Goal: Register for event/course

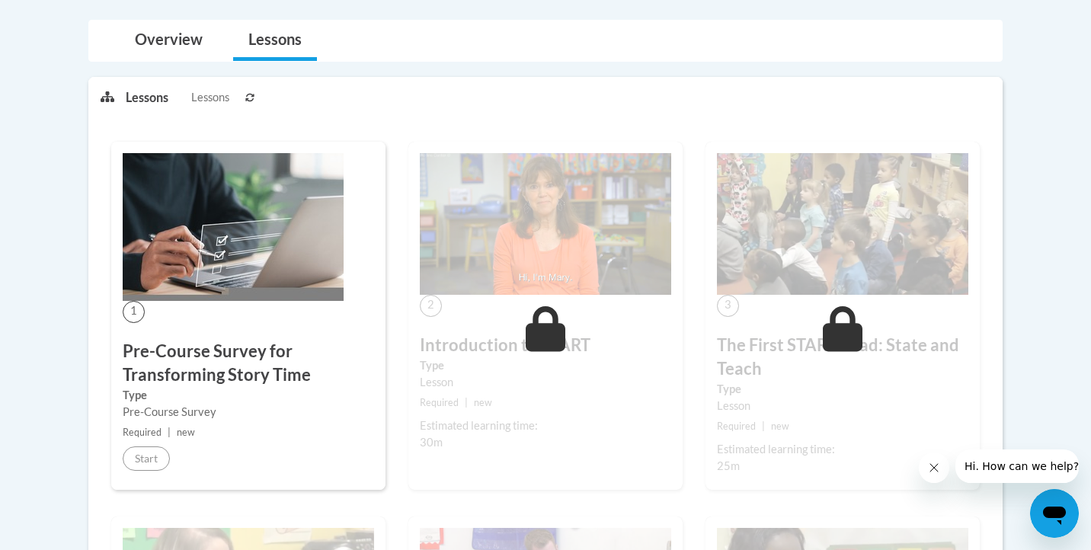
scroll to position [324, 0]
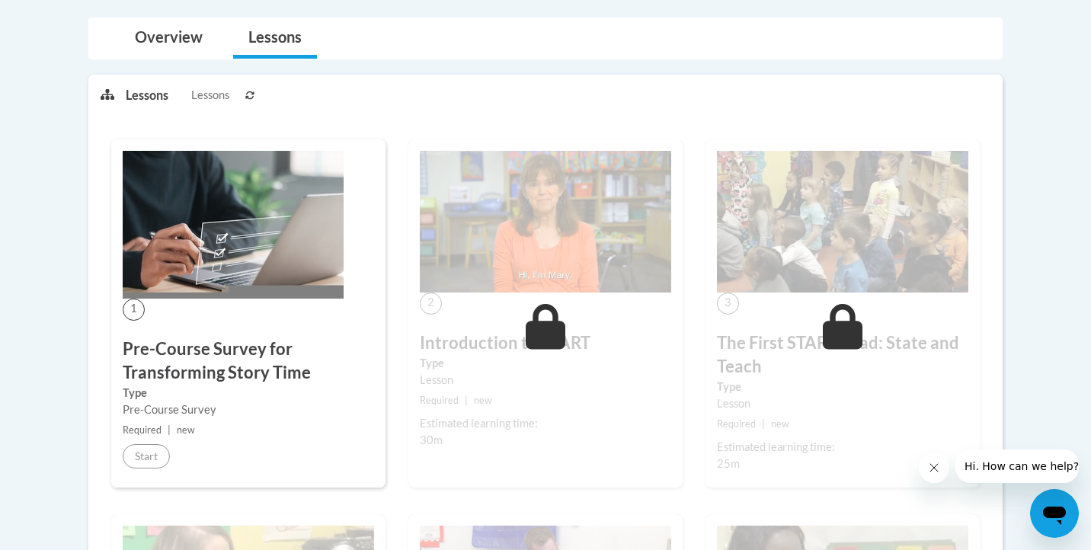
click at [266, 242] on img at bounding box center [233, 225] width 221 height 148
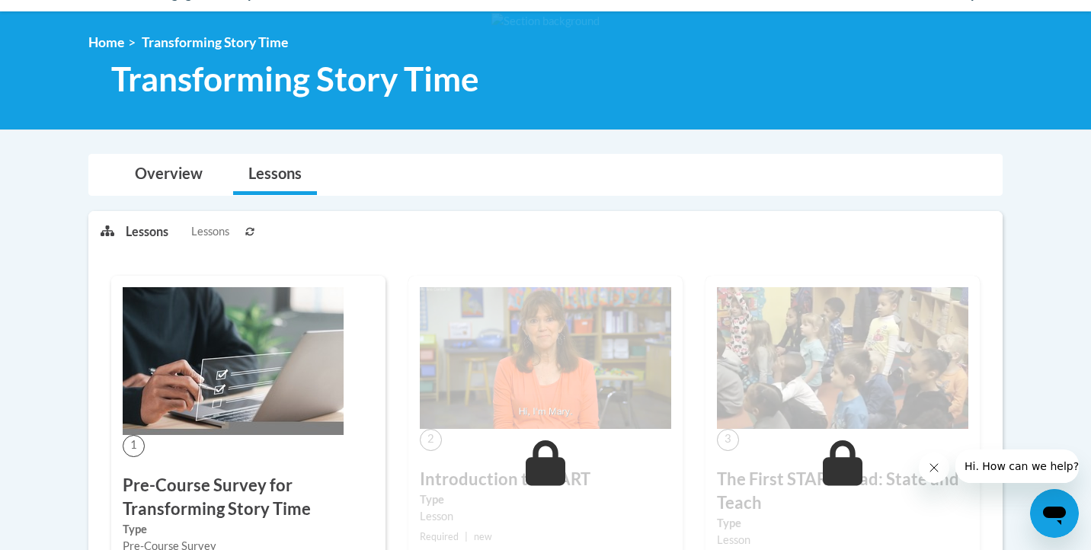
scroll to position [181, 0]
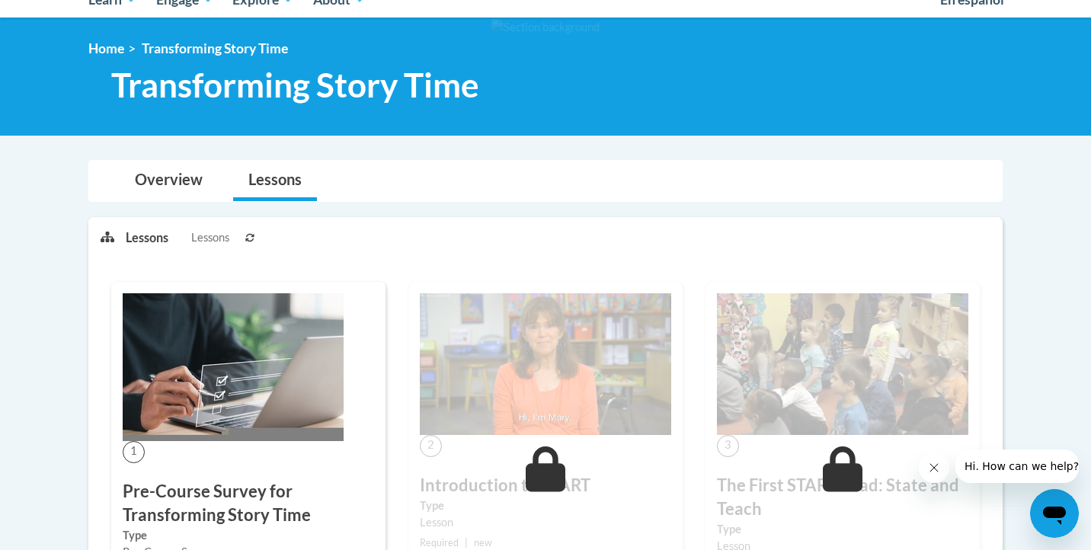
click at [158, 399] on img at bounding box center [233, 367] width 221 height 148
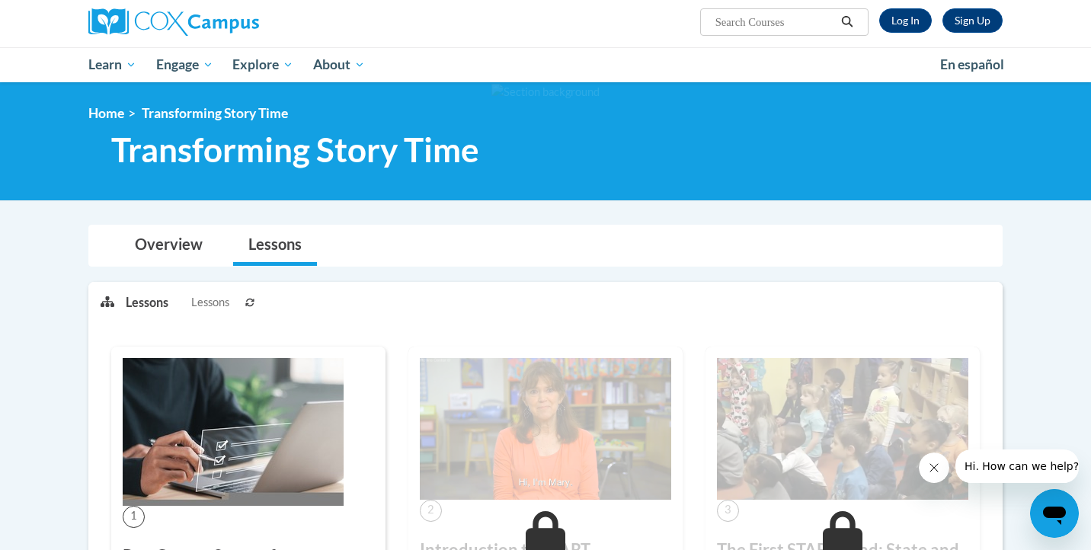
scroll to position [0, 0]
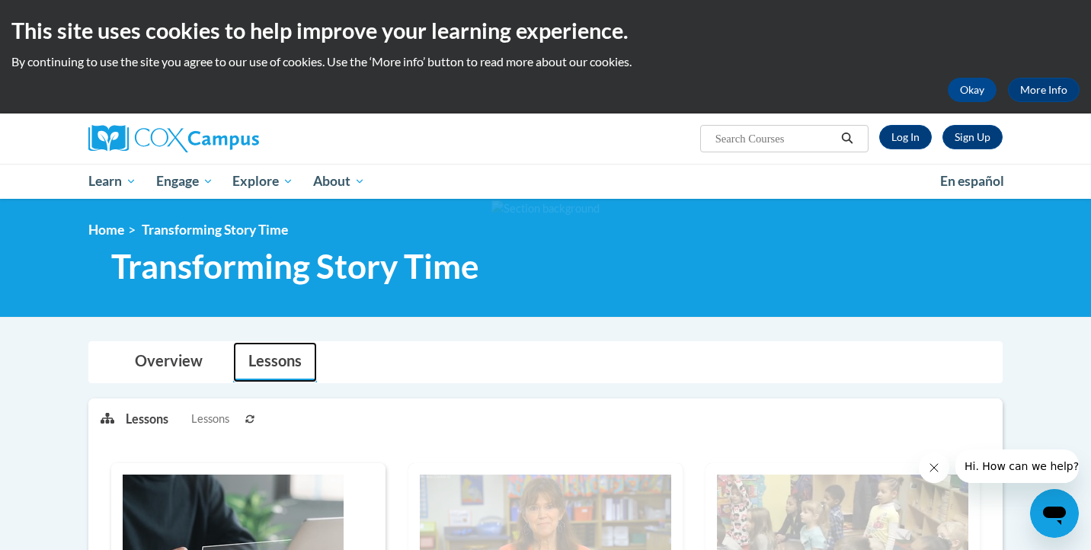
click at [273, 366] on link "Lessons" at bounding box center [275, 362] width 84 height 40
click at [979, 89] on button "Okay" at bounding box center [971, 90] width 49 height 24
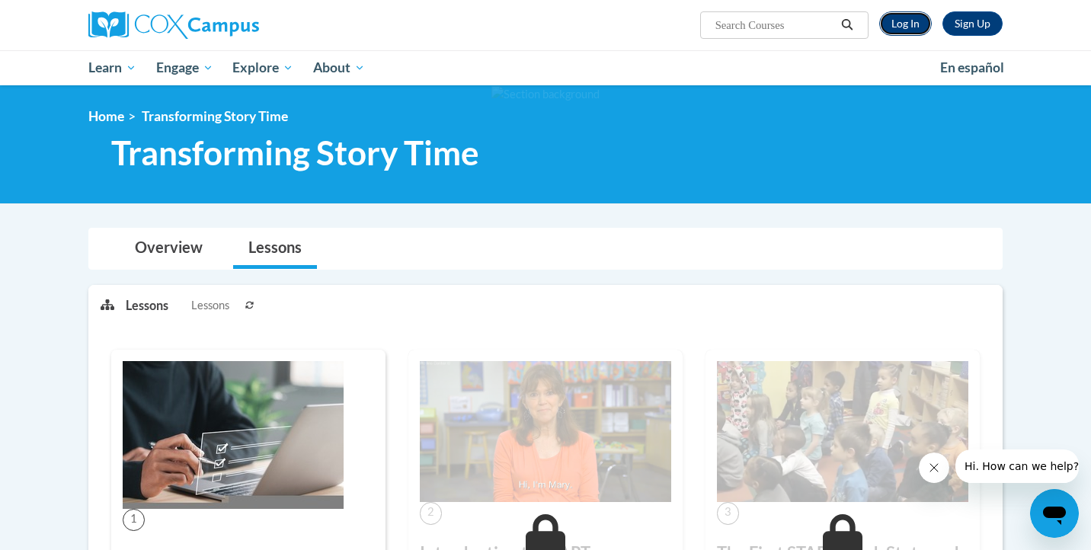
click at [904, 21] on link "Log In" at bounding box center [905, 23] width 53 height 24
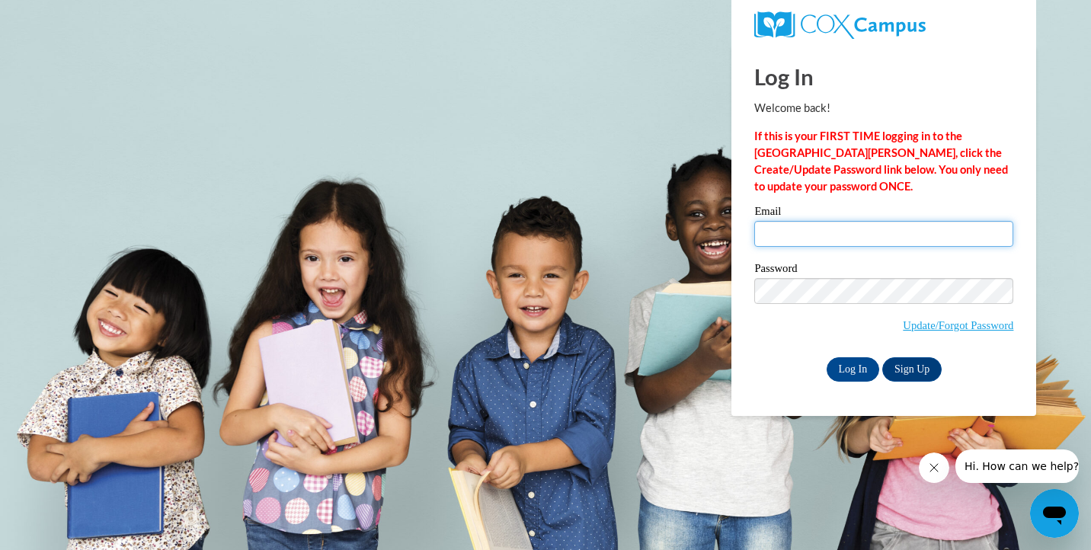
click at [849, 235] on input "Email" at bounding box center [883, 234] width 259 height 26
type input "[EMAIL_ADDRESS][DOMAIN_NAME]"
click at [930, 363] on link "Sign Up" at bounding box center [911, 369] width 59 height 24
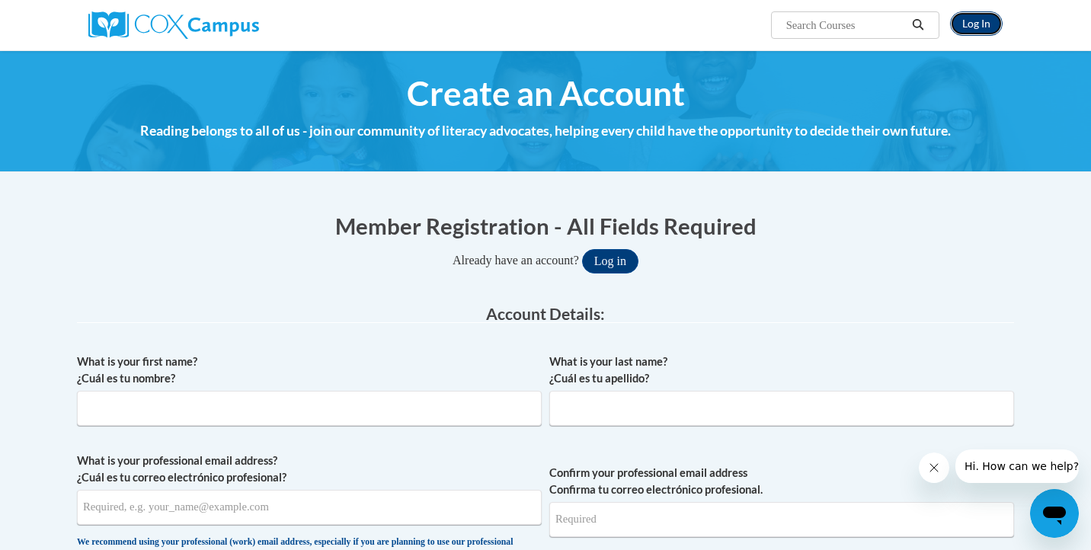
click at [971, 24] on link "Log In" at bounding box center [976, 23] width 53 height 24
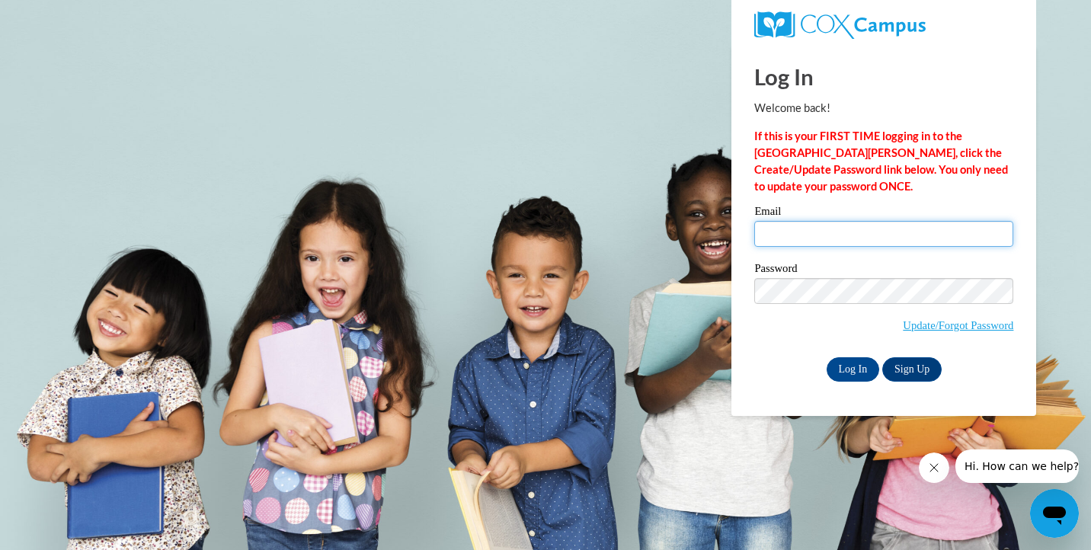
click at [826, 233] on input "Email" at bounding box center [883, 234] width 259 height 26
type input "[EMAIL_ADDRESS][DOMAIN_NAME]"
click at [853, 365] on input "Log In" at bounding box center [852, 369] width 53 height 24
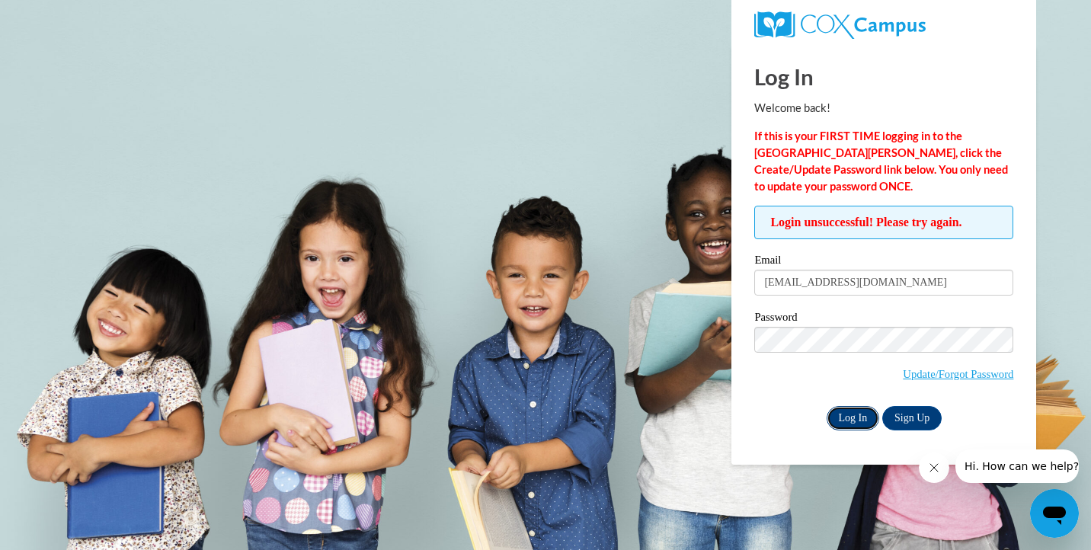
click at [851, 420] on input "Log In" at bounding box center [852, 418] width 53 height 24
click at [973, 375] on link "Update/Forgot Password" at bounding box center [957, 374] width 110 height 12
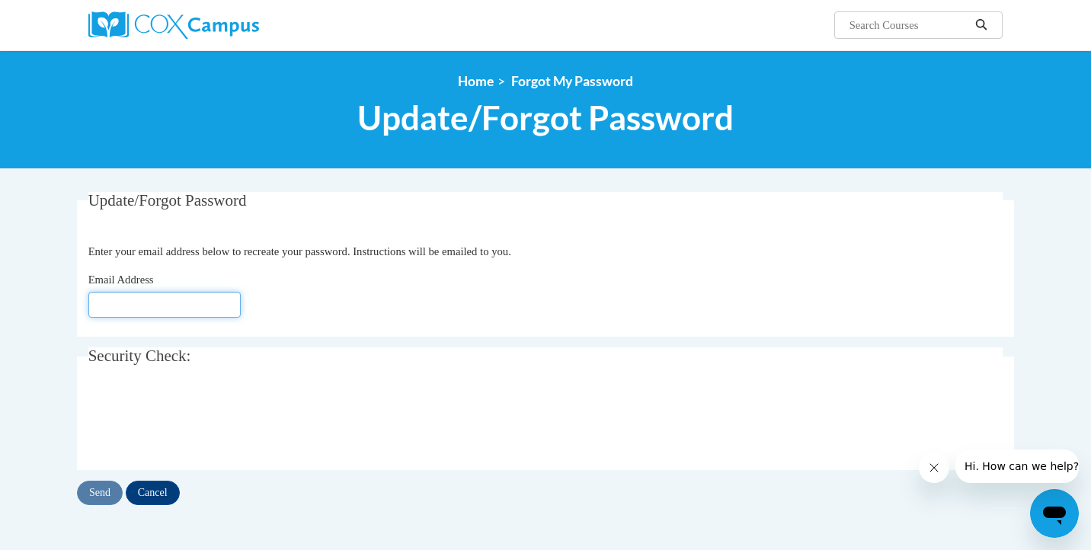
click at [207, 307] on input "Email Address" at bounding box center [164, 305] width 152 height 26
type input "[EMAIL_ADDRESS][DOMAIN_NAME]"
click at [101, 493] on input "Send" at bounding box center [100, 493] width 46 height 24
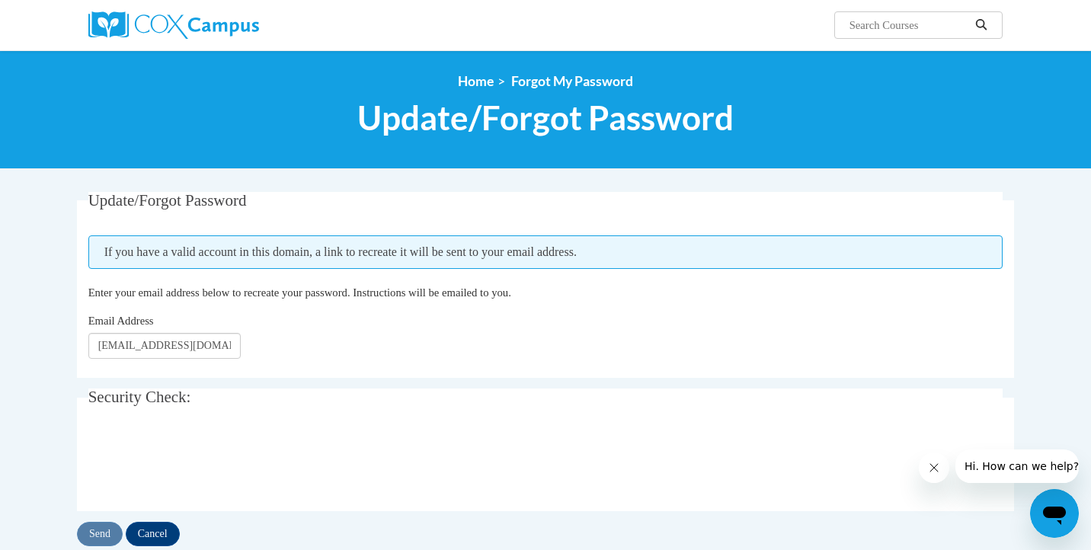
click at [934, 468] on icon "Close message from company" at bounding box center [934, 468] width 8 height 8
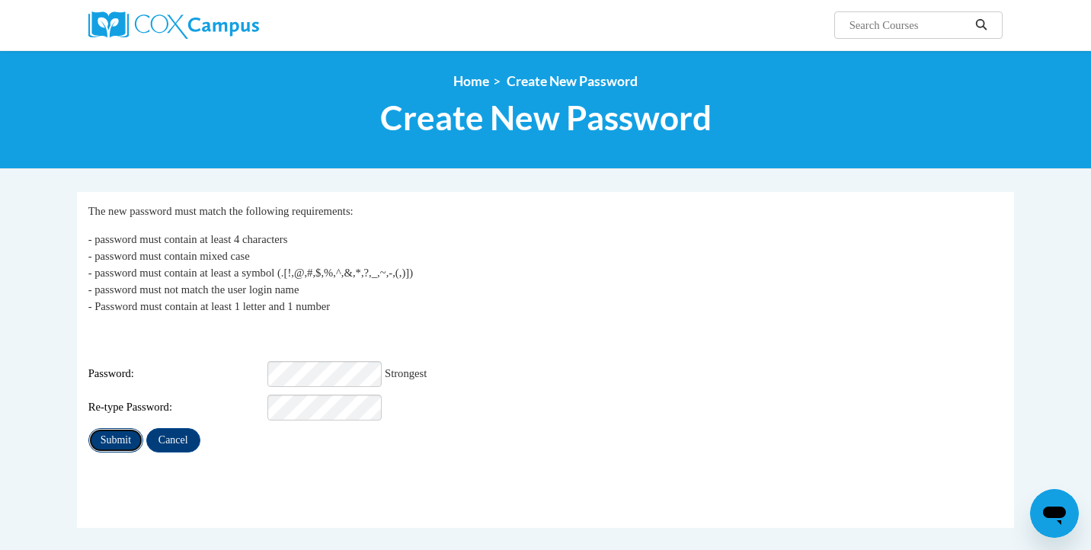
click at [118, 428] on input "Submit" at bounding box center [115, 440] width 55 height 24
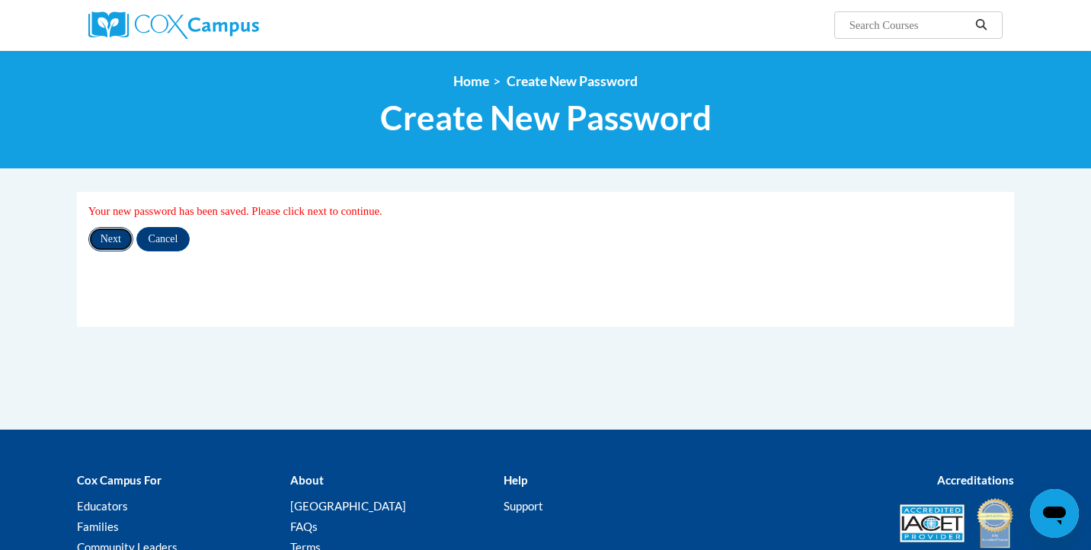
click at [113, 242] on input "Next" at bounding box center [110, 239] width 45 height 24
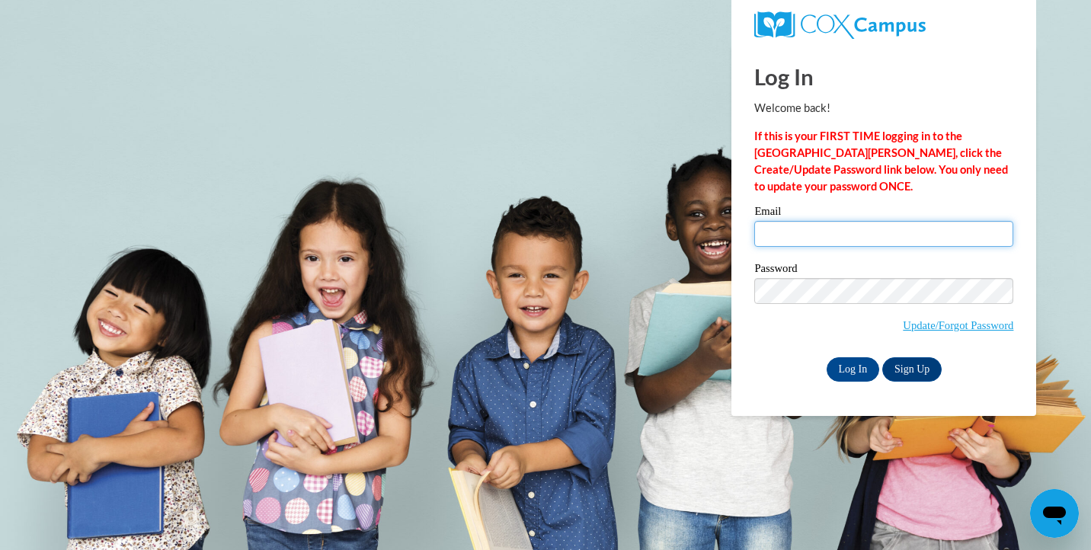
click at [882, 240] on input "Email" at bounding box center [883, 234] width 259 height 26
type input "lerickso@kusd.edu"
click at [844, 368] on input "Log In" at bounding box center [852, 369] width 53 height 24
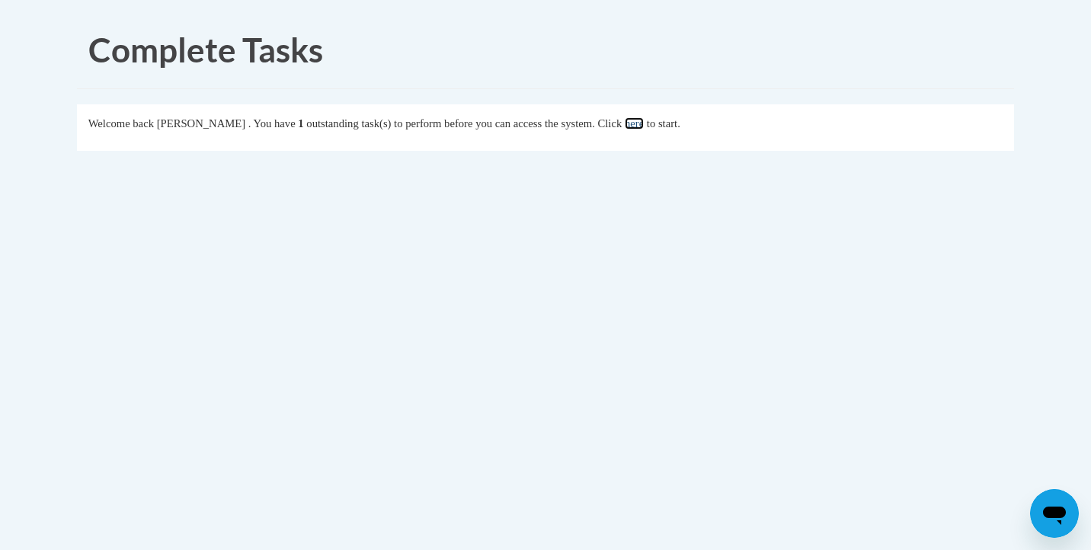
click at [644, 126] on link "here" at bounding box center [634, 123] width 19 height 12
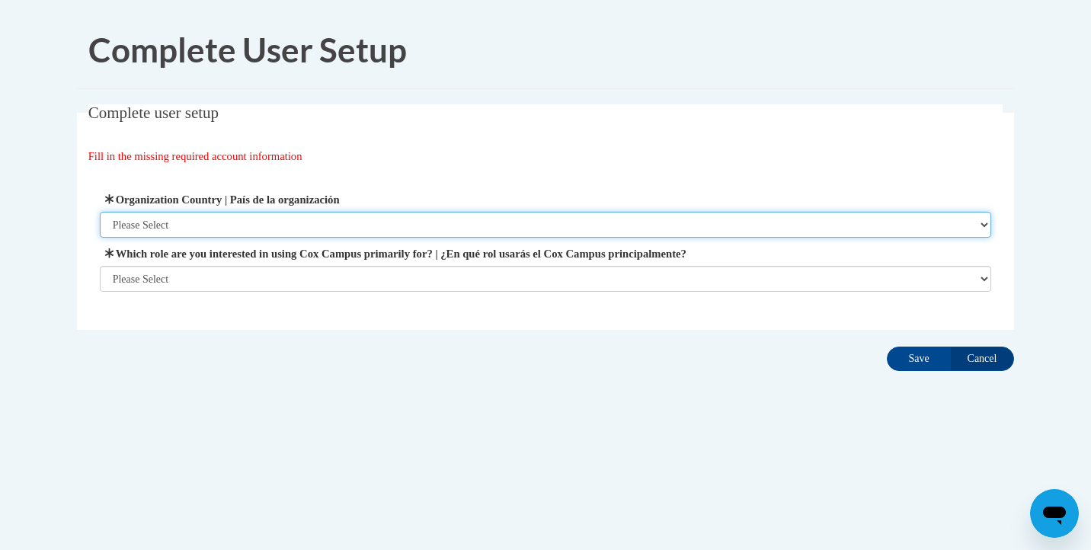
click at [244, 222] on select "Please Select [GEOGRAPHIC_DATA] | [GEOGRAPHIC_DATA] Outside of [GEOGRAPHIC_DATA…" at bounding box center [546, 225] width 892 height 26
select select "ad49bcad-a171-4b2e-b99c-48b446064914"
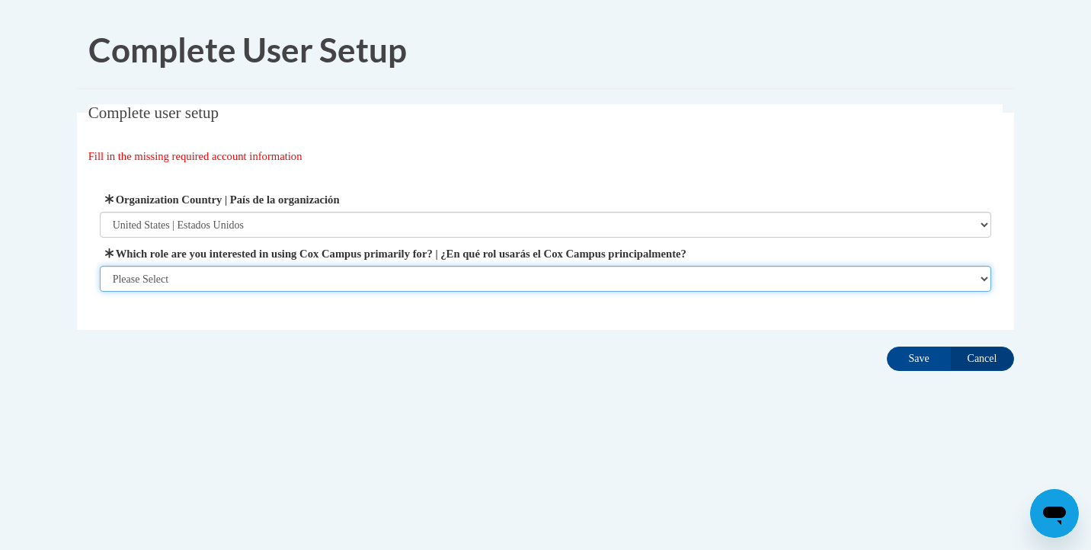
click at [239, 280] on select "Please Select College/University | Colegio/Universidad Community/Nonprofit Part…" at bounding box center [546, 279] width 892 height 26
select select "fbf2d438-af2f-41f8-98f1-81c410e29de3"
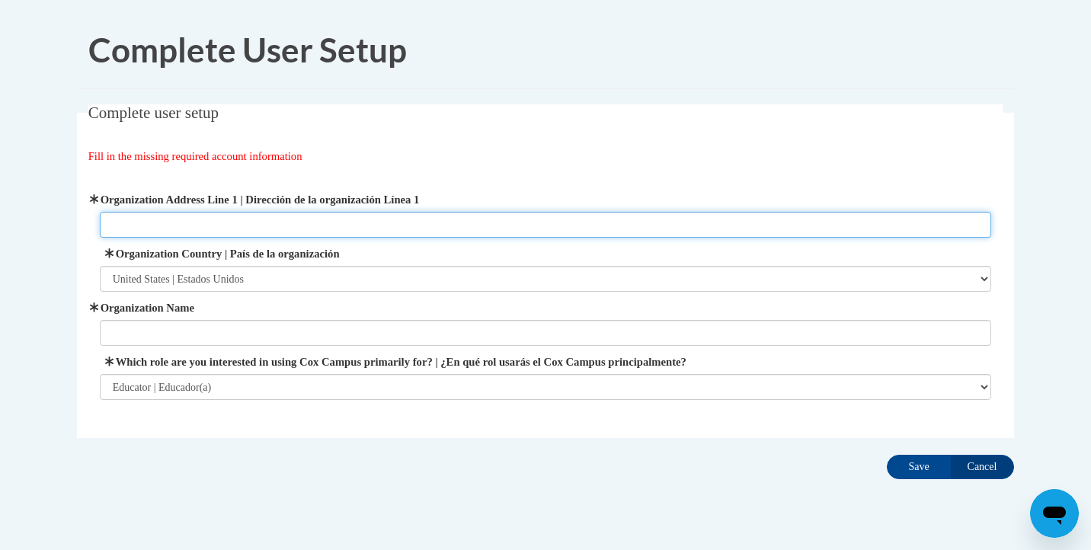
click at [236, 222] on input "Organization Address Line 1 | Dirección de la organización Línea 1" at bounding box center [546, 225] width 892 height 26
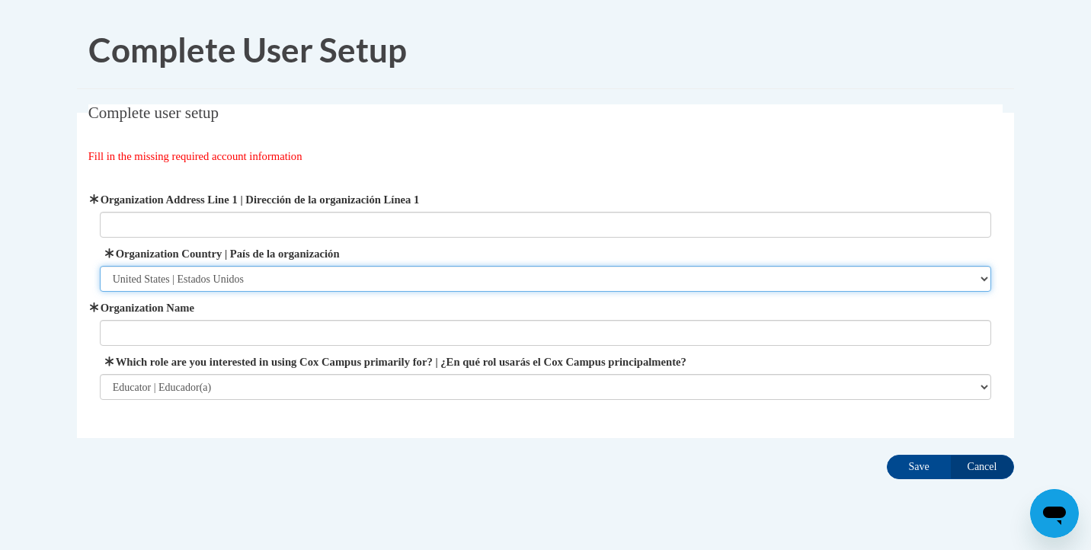
click at [212, 276] on select "Please Select United States | Estados Unidos Outside of the United States | Fue…" at bounding box center [546, 279] width 892 height 26
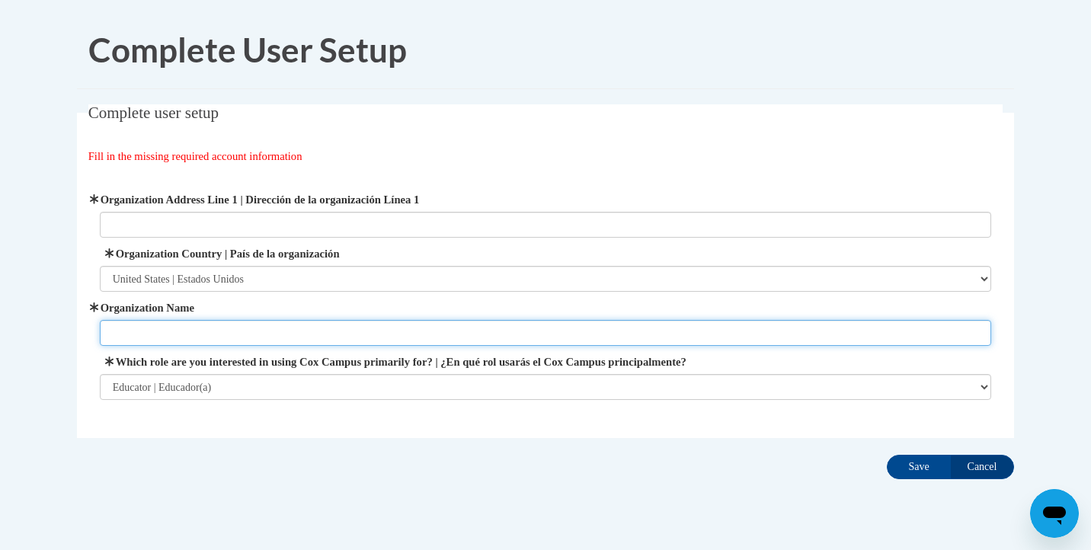
click at [246, 336] on input "Organization Name" at bounding box center [546, 333] width 892 height 26
type input "KUSD"
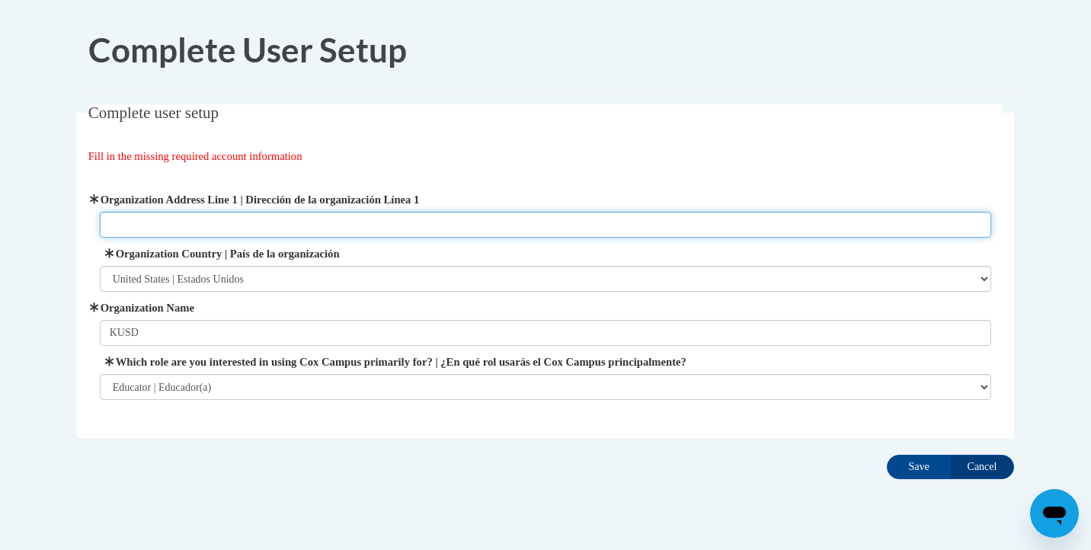
click at [197, 234] on input "Organization Address Line 1 | Dirección de la organización Línea 1" at bounding box center [546, 225] width 892 height 26
click at [298, 224] on input "Organization Address Line 1 | Dirección de la organización Línea 1" at bounding box center [546, 225] width 892 height 26
type input "Kenosha, WI"
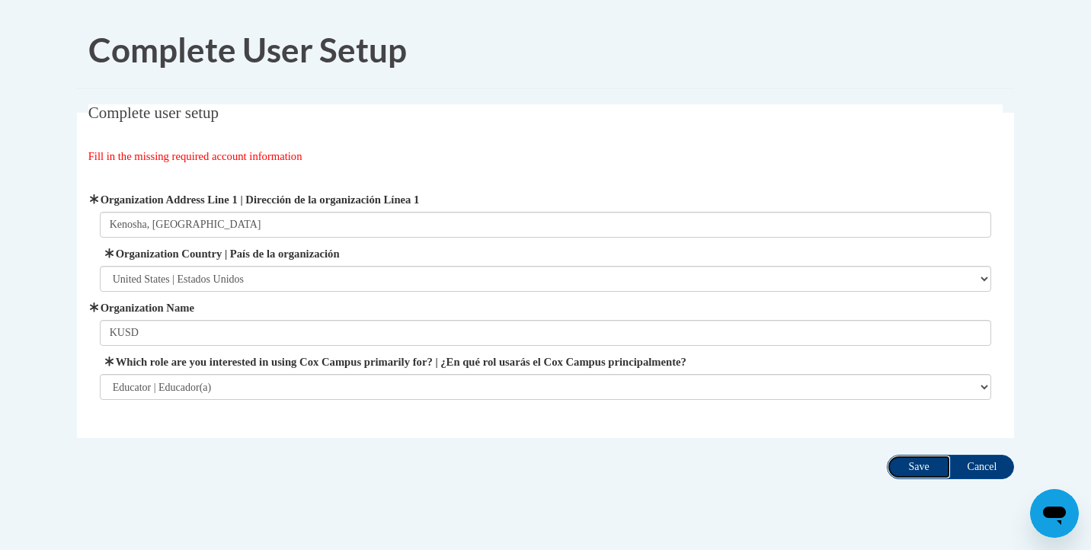
click at [906, 465] on input "Save" at bounding box center [918, 467] width 64 height 24
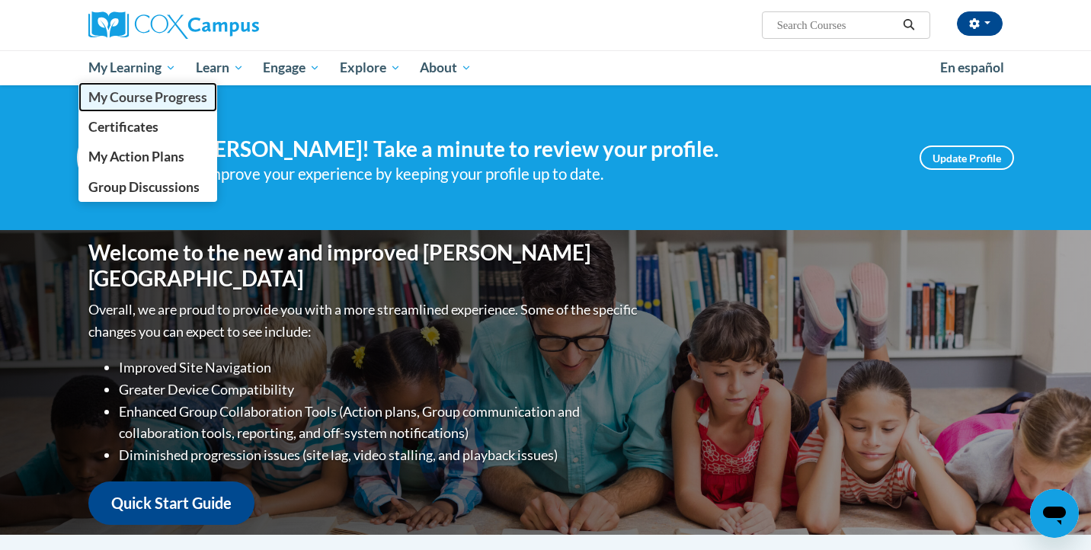
click at [137, 95] on span "My Course Progress" at bounding box center [147, 97] width 119 height 16
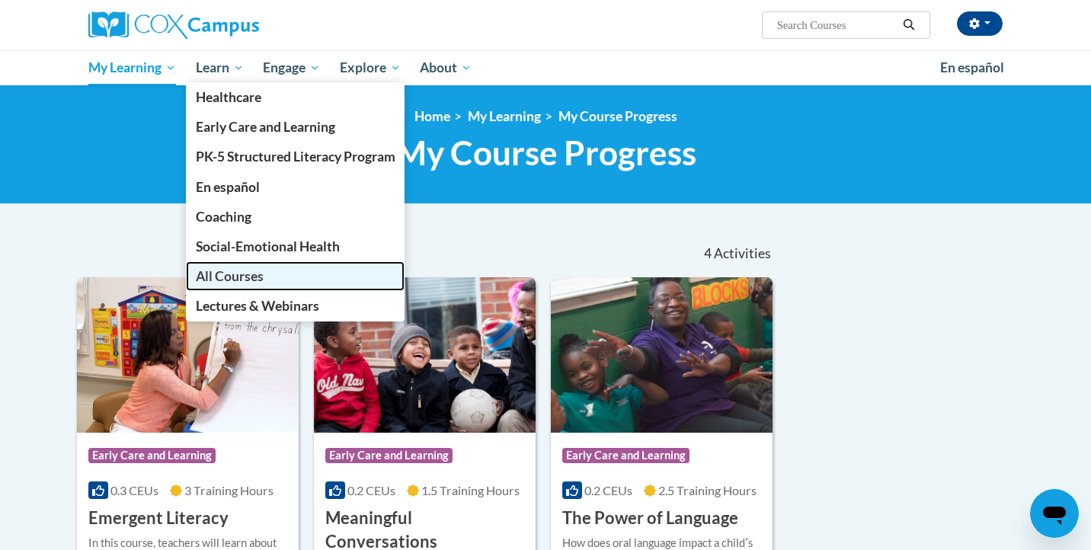
click at [206, 283] on span "All Courses" at bounding box center [230, 276] width 68 height 16
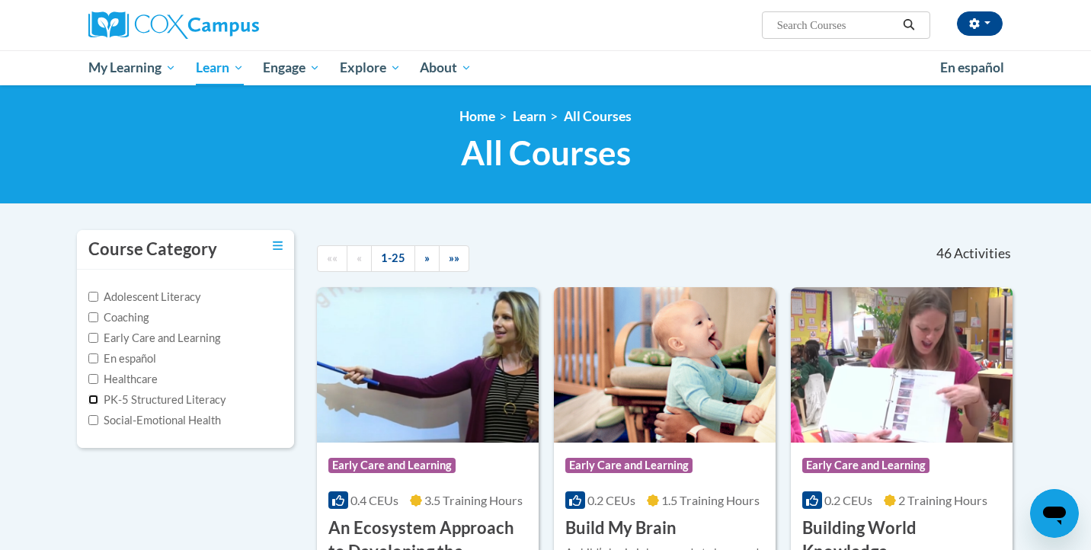
click at [95, 397] on input "PK-5 Structured Literacy" at bounding box center [93, 400] width 10 height 10
checkbox input "true"
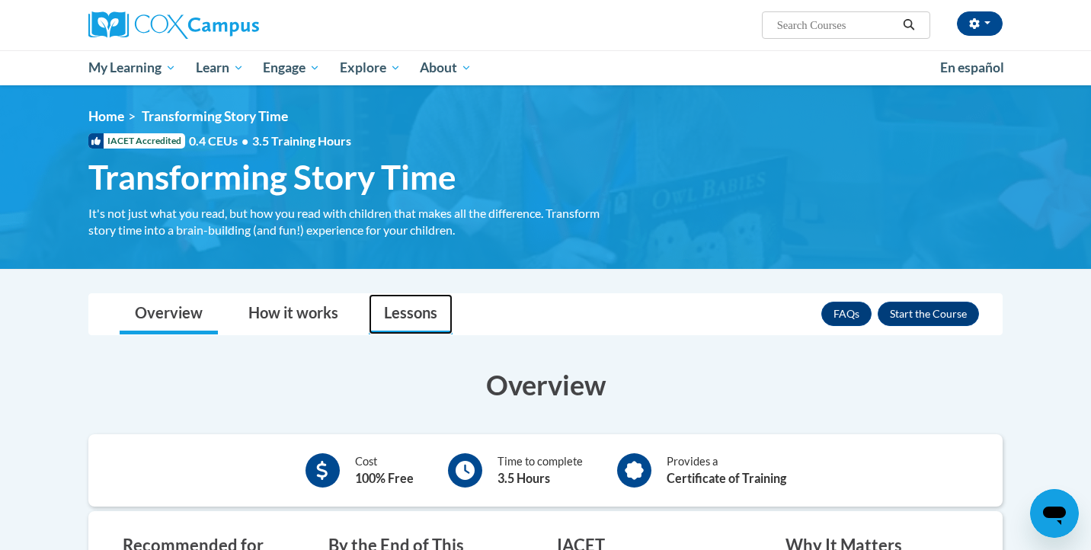
click at [421, 315] on link "Lessons" at bounding box center [411, 314] width 84 height 40
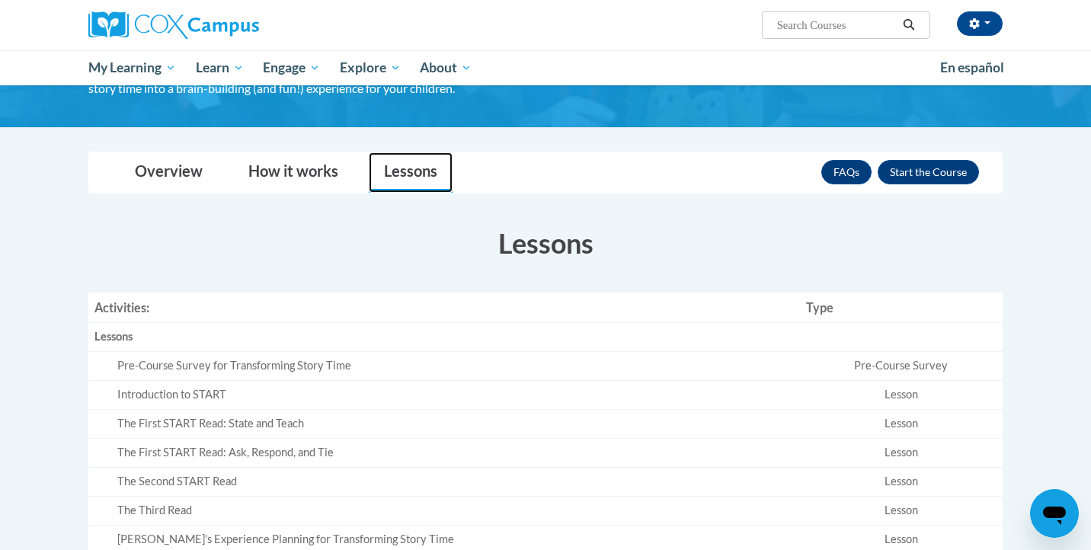
scroll to position [137, 0]
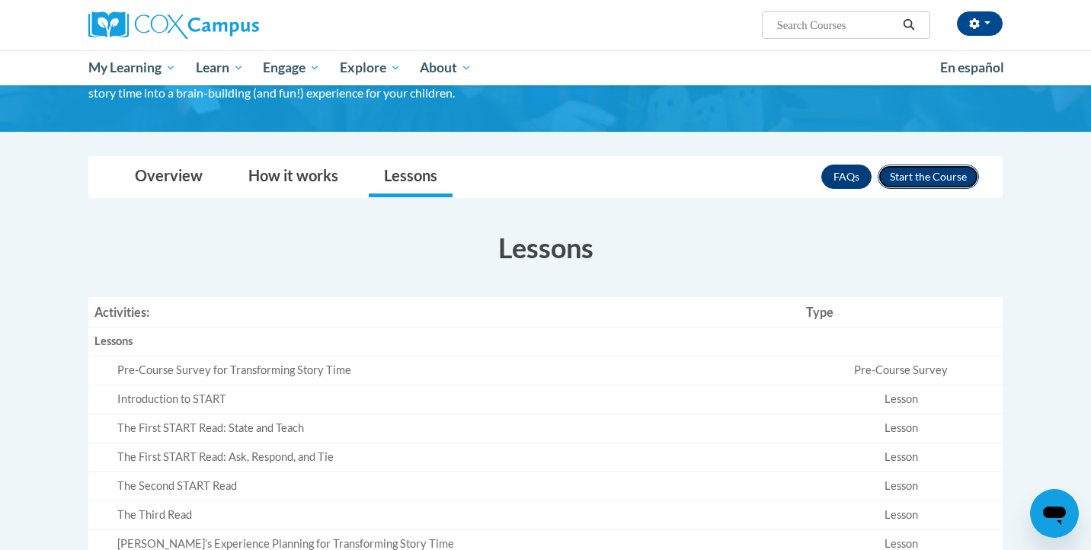
click at [917, 174] on button "Enroll" at bounding box center [927, 177] width 101 height 24
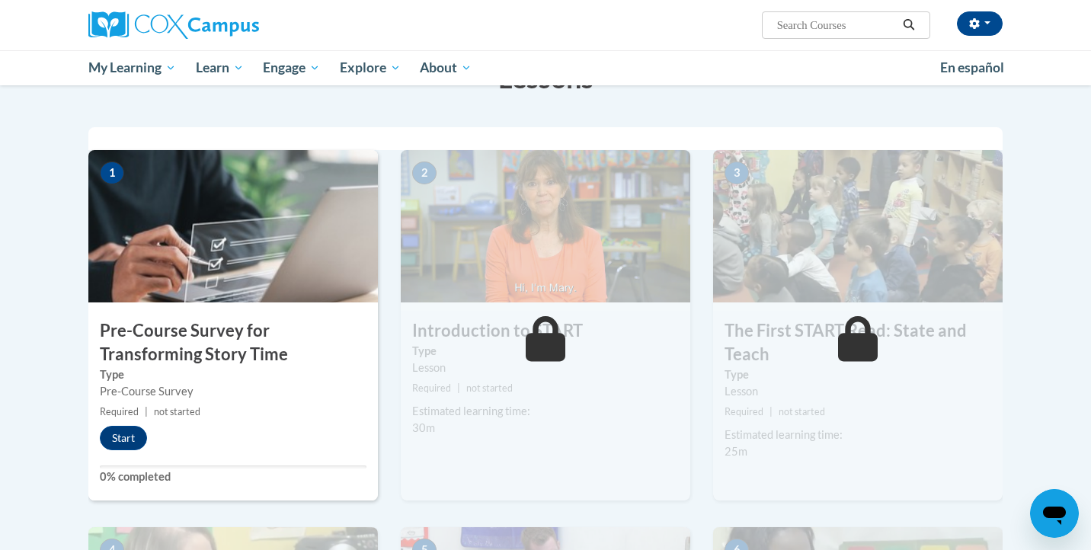
scroll to position [284, 0]
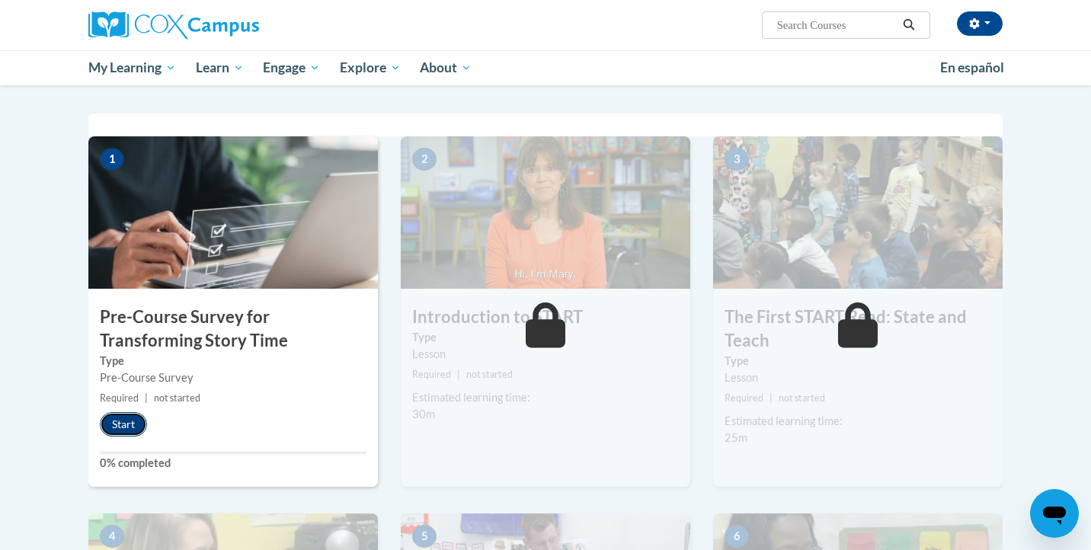
click at [117, 424] on button "Start" at bounding box center [123, 424] width 47 height 24
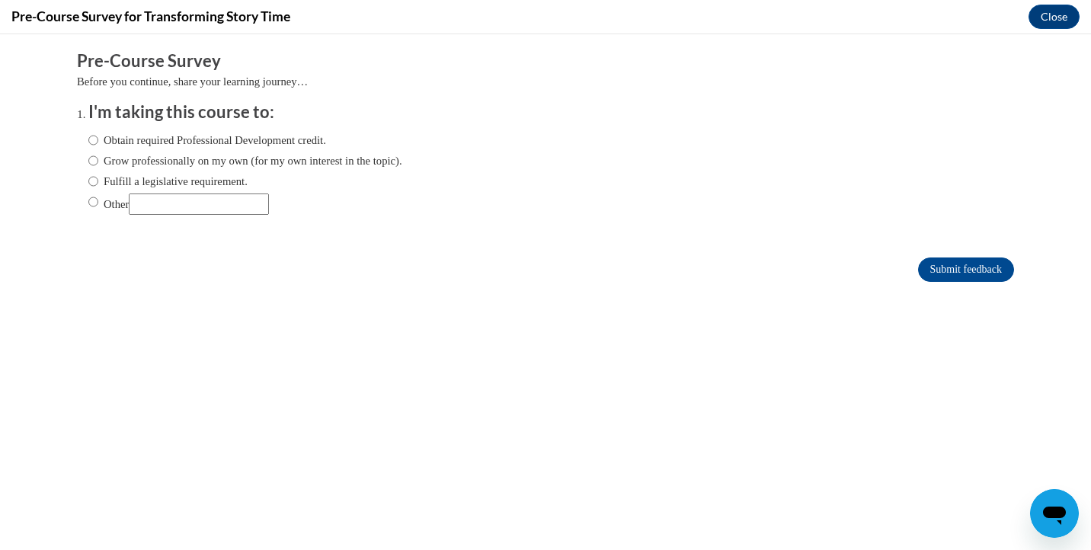
scroll to position [0, 0]
click at [91, 140] on input "Obtain required Professional Development credit." at bounding box center [93, 140] width 10 height 17
radio input "true"
click at [93, 182] on input "Fulfill a legislative requirement." at bounding box center [93, 181] width 10 height 17
radio input "true"
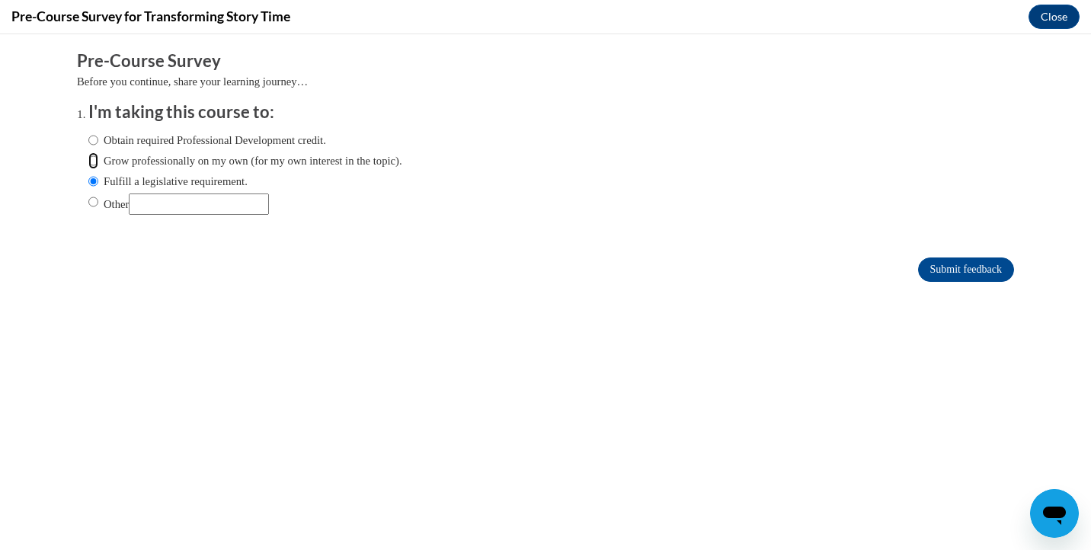
click at [92, 160] on input "Grow professionally on my own (for my own interest in the topic)." at bounding box center [93, 160] width 10 height 17
radio input "true"
click at [93, 139] on input "Obtain required Professional Development credit." at bounding box center [93, 140] width 10 height 17
radio input "true"
click at [963, 270] on input "Submit feedback" at bounding box center [966, 269] width 96 height 24
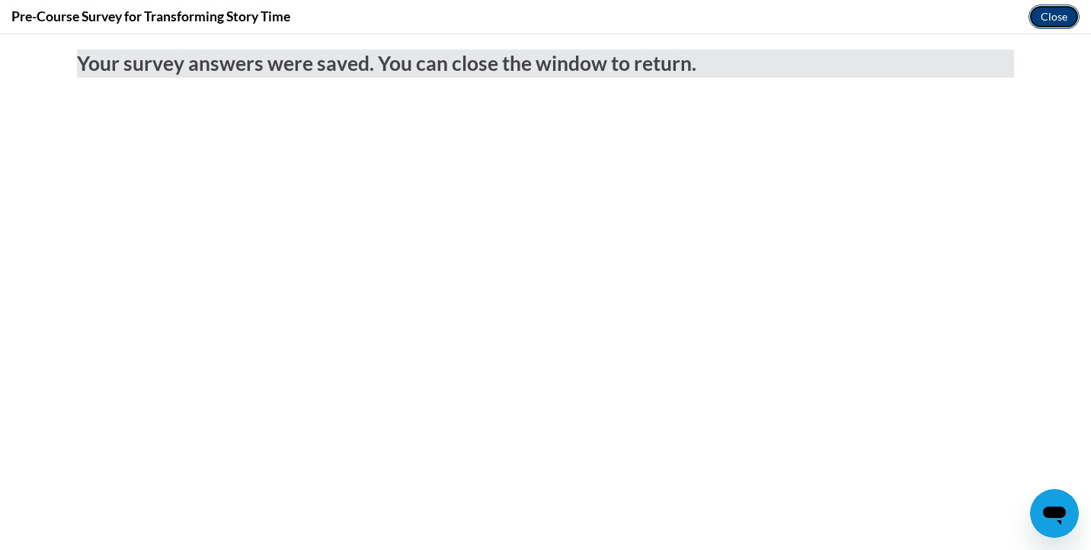
click at [1049, 15] on button "Close" at bounding box center [1053, 17] width 51 height 24
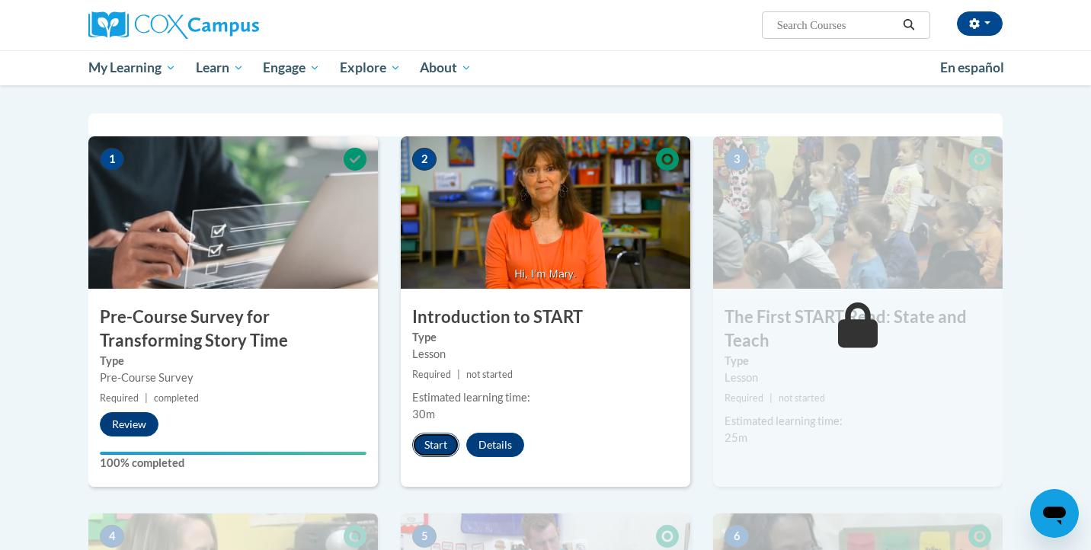
click at [426, 447] on button "Start" at bounding box center [435, 445] width 47 height 24
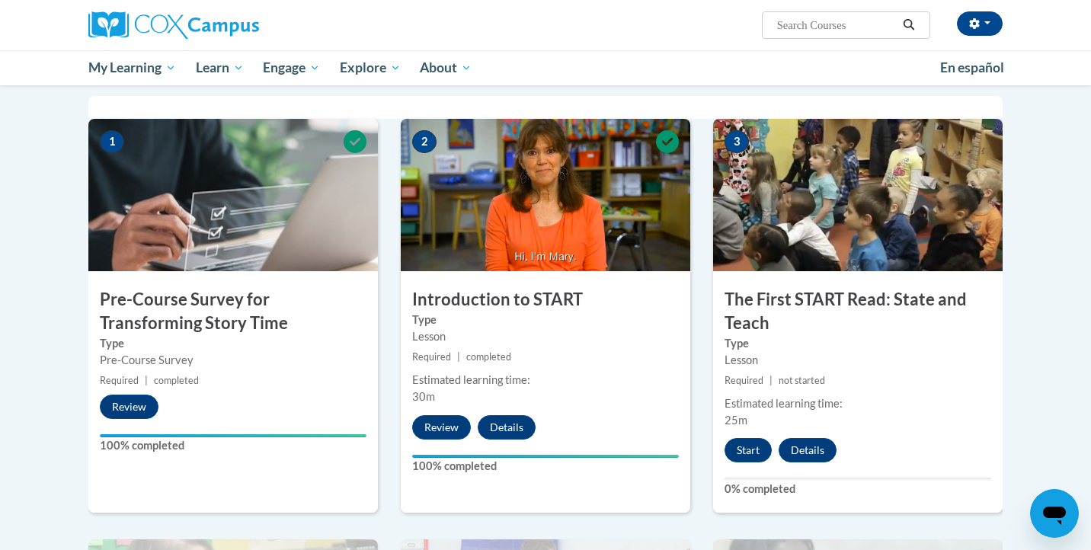
scroll to position [305, 0]
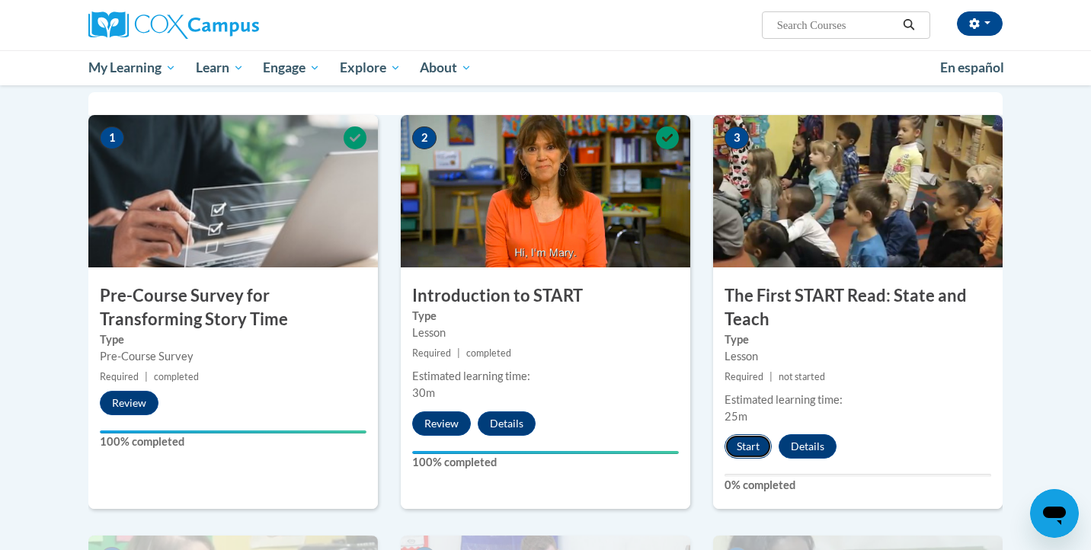
click at [756, 446] on button "Start" at bounding box center [747, 446] width 47 height 24
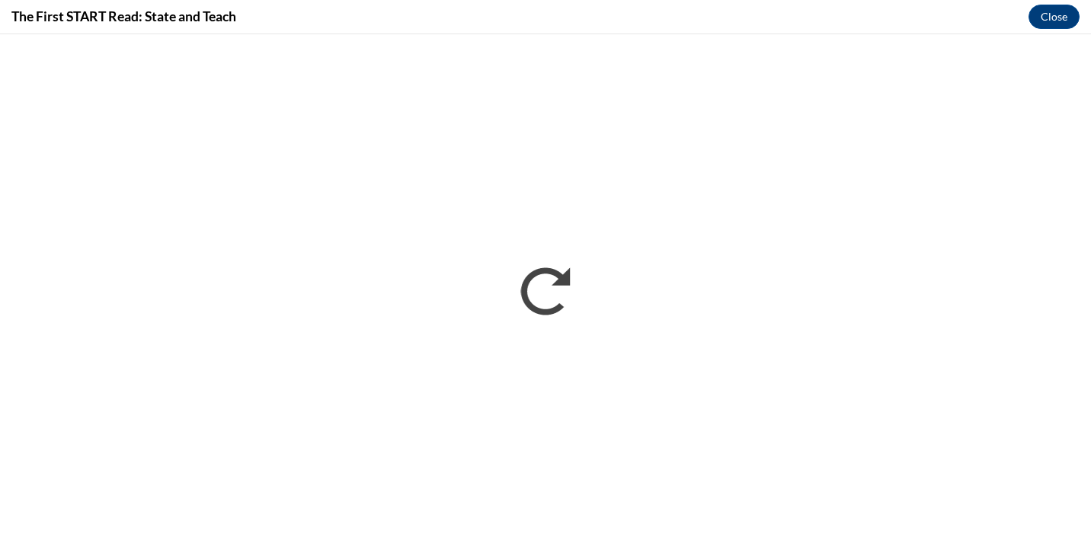
scroll to position [0, 0]
